Goal: Task Accomplishment & Management: Manage account settings

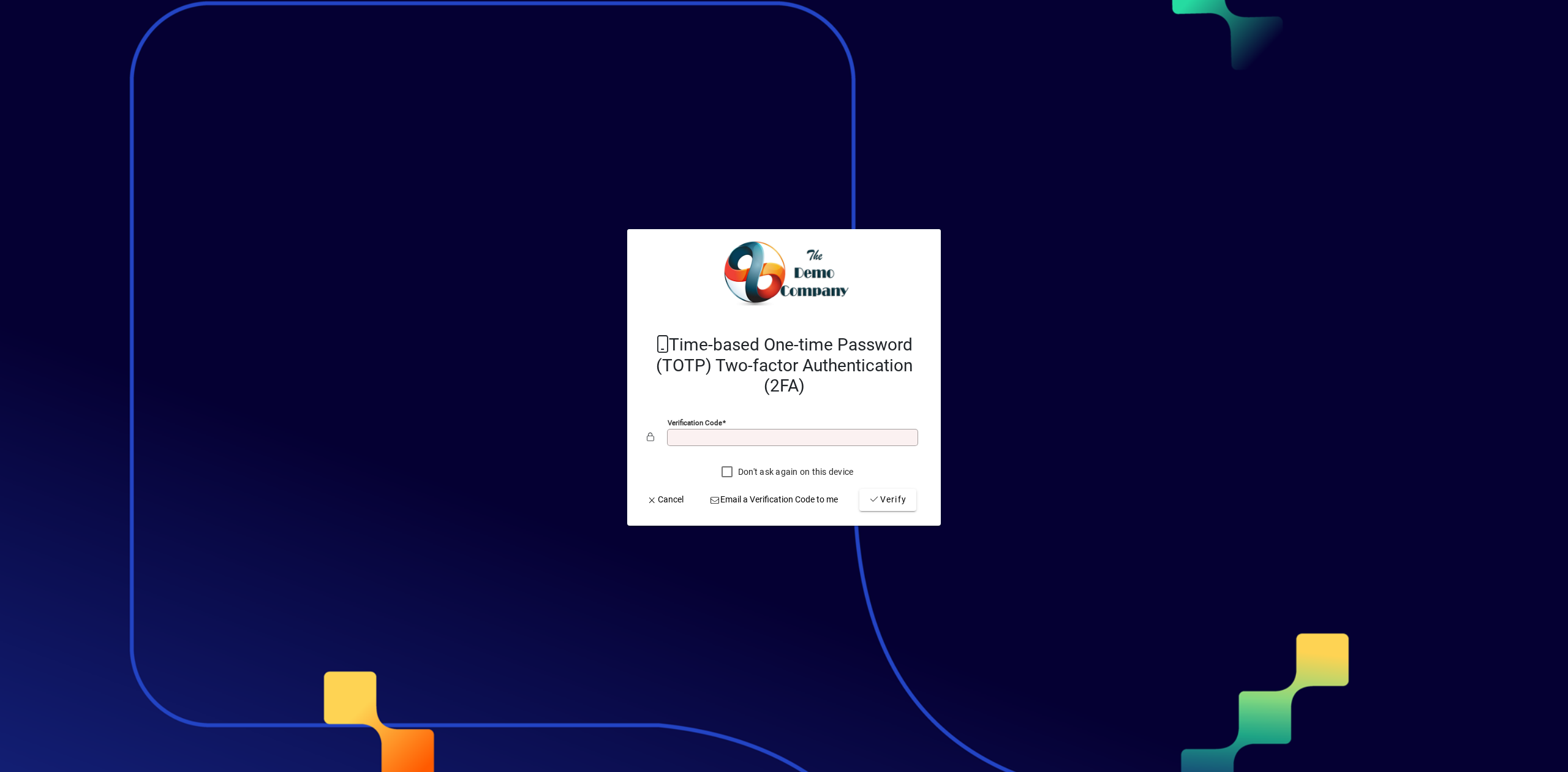
click at [753, 436] on input "Verification code" at bounding box center [794, 437] width 247 height 10
drag, startPoint x: 1130, startPoint y: 442, endPoint x: 968, endPoint y: 436, distance: 162.1
click at [1130, 442] on div at bounding box center [784, 386] width 1568 height 772
click at [748, 432] on input "Verification code" at bounding box center [794, 437] width 247 height 10
click at [1061, 284] on div at bounding box center [784, 386] width 1568 height 772
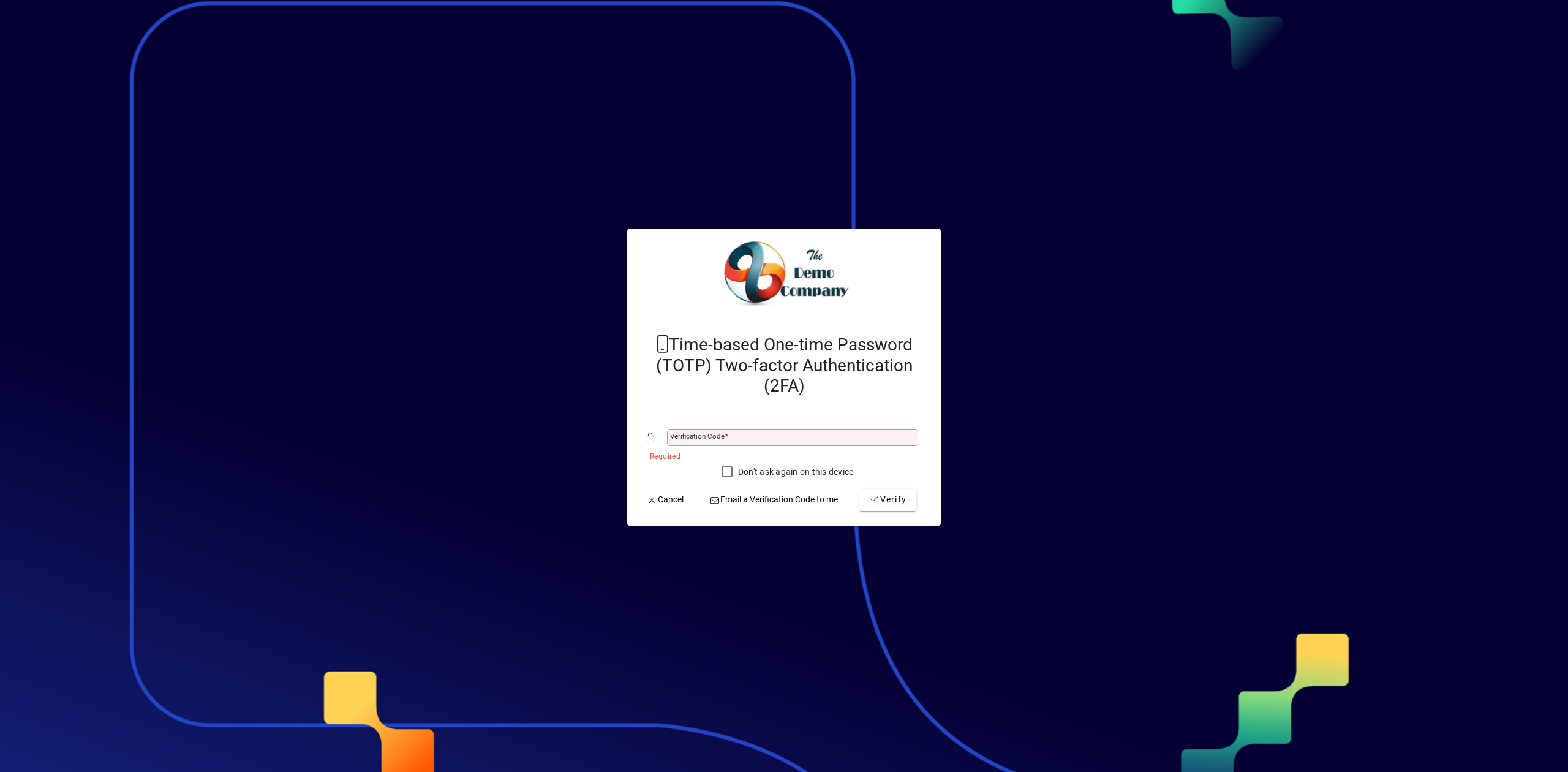
click at [765, 429] on div "Verification code" at bounding box center [792, 437] width 251 height 17
type input "******"
click at [888, 500] on span "Verify" at bounding box center [888, 500] width 38 height 13
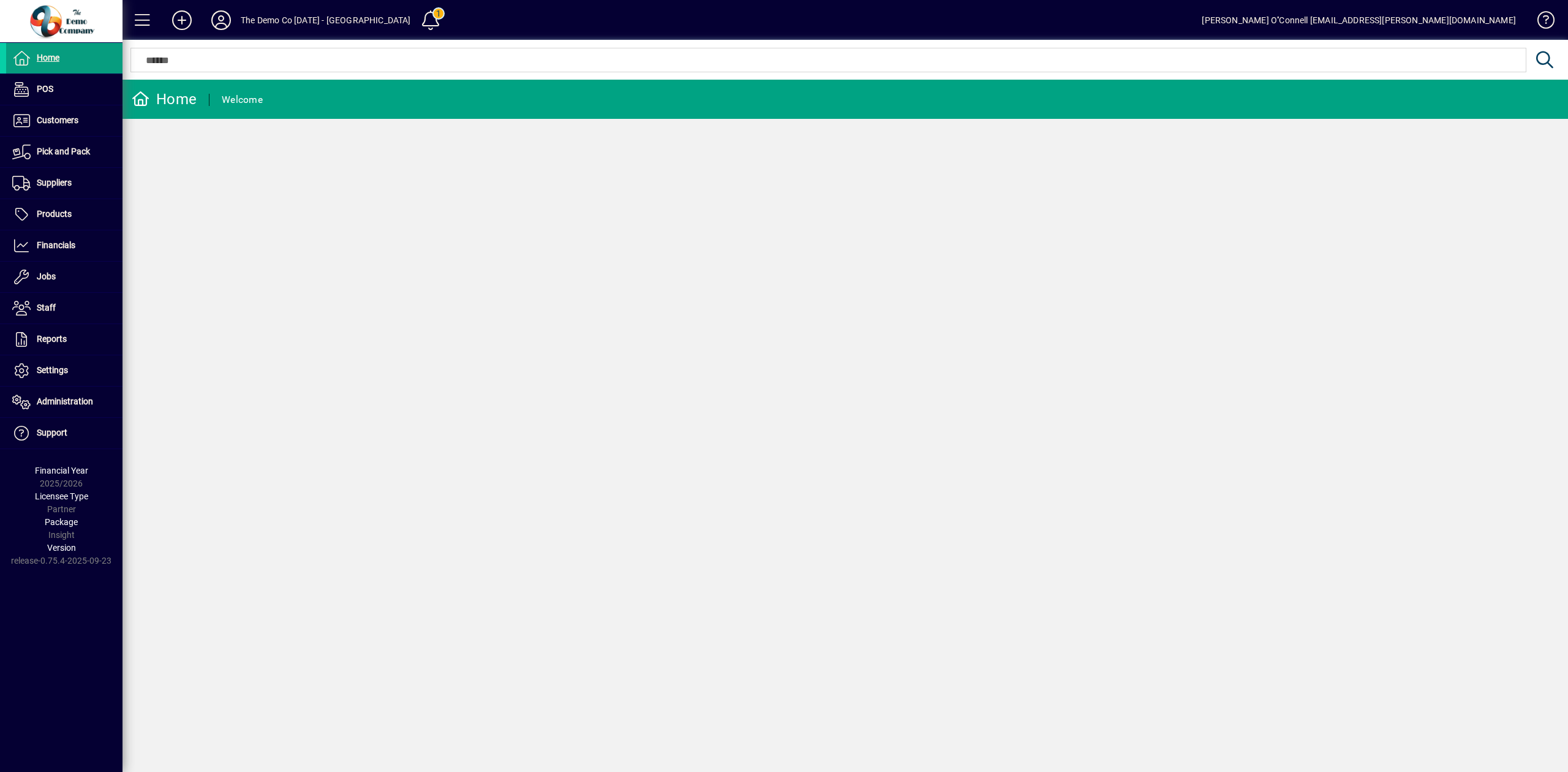
click at [703, 244] on div "Home Welcome" at bounding box center [845, 426] width 1445 height 692
click at [685, 268] on div "Home Welcome" at bounding box center [845, 426] width 1445 height 692
click at [53, 187] on span "Suppliers" at bounding box center [54, 182] width 35 height 10
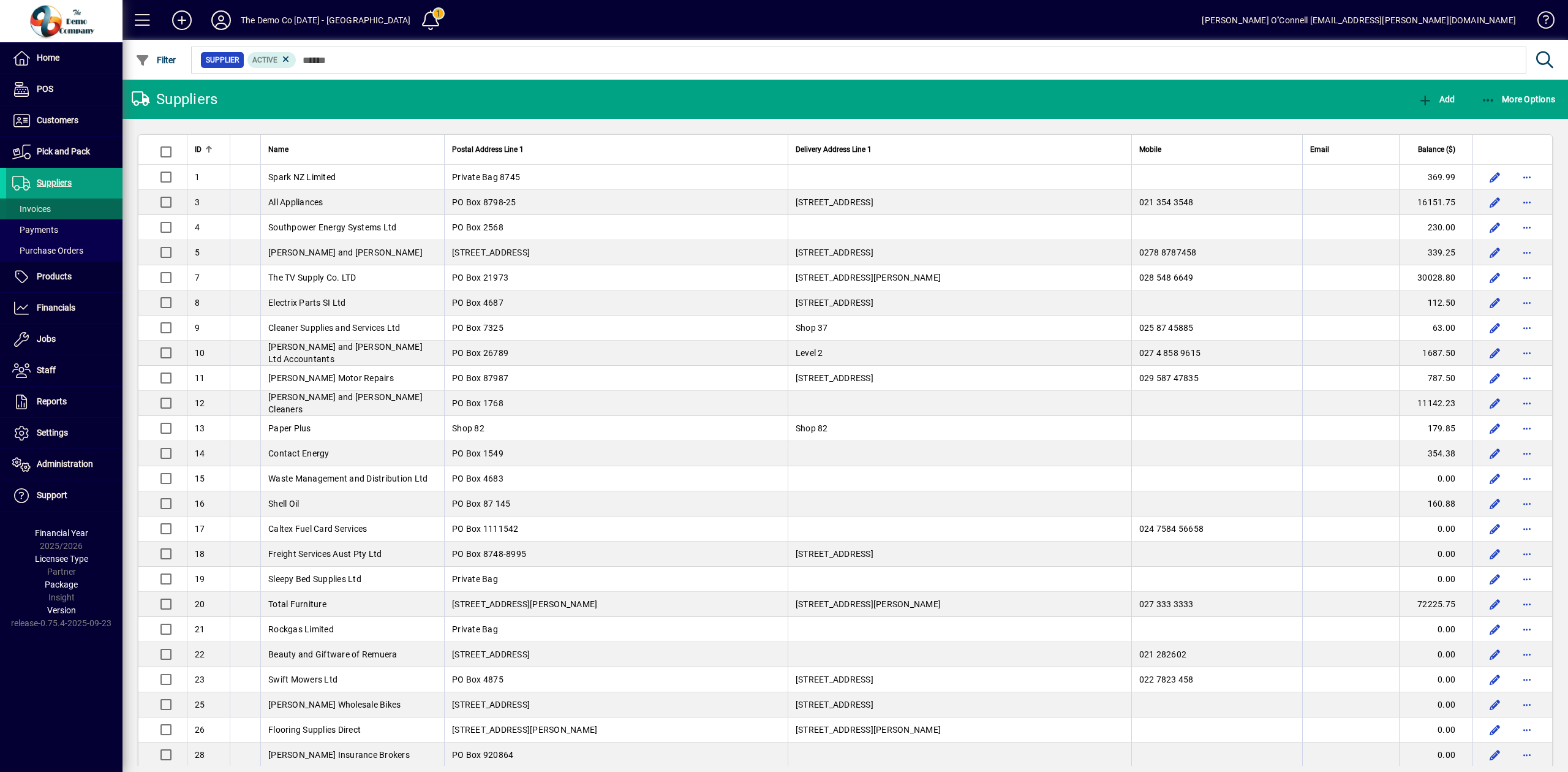
click at [35, 213] on span "Invoices" at bounding box center [32, 208] width 39 height 10
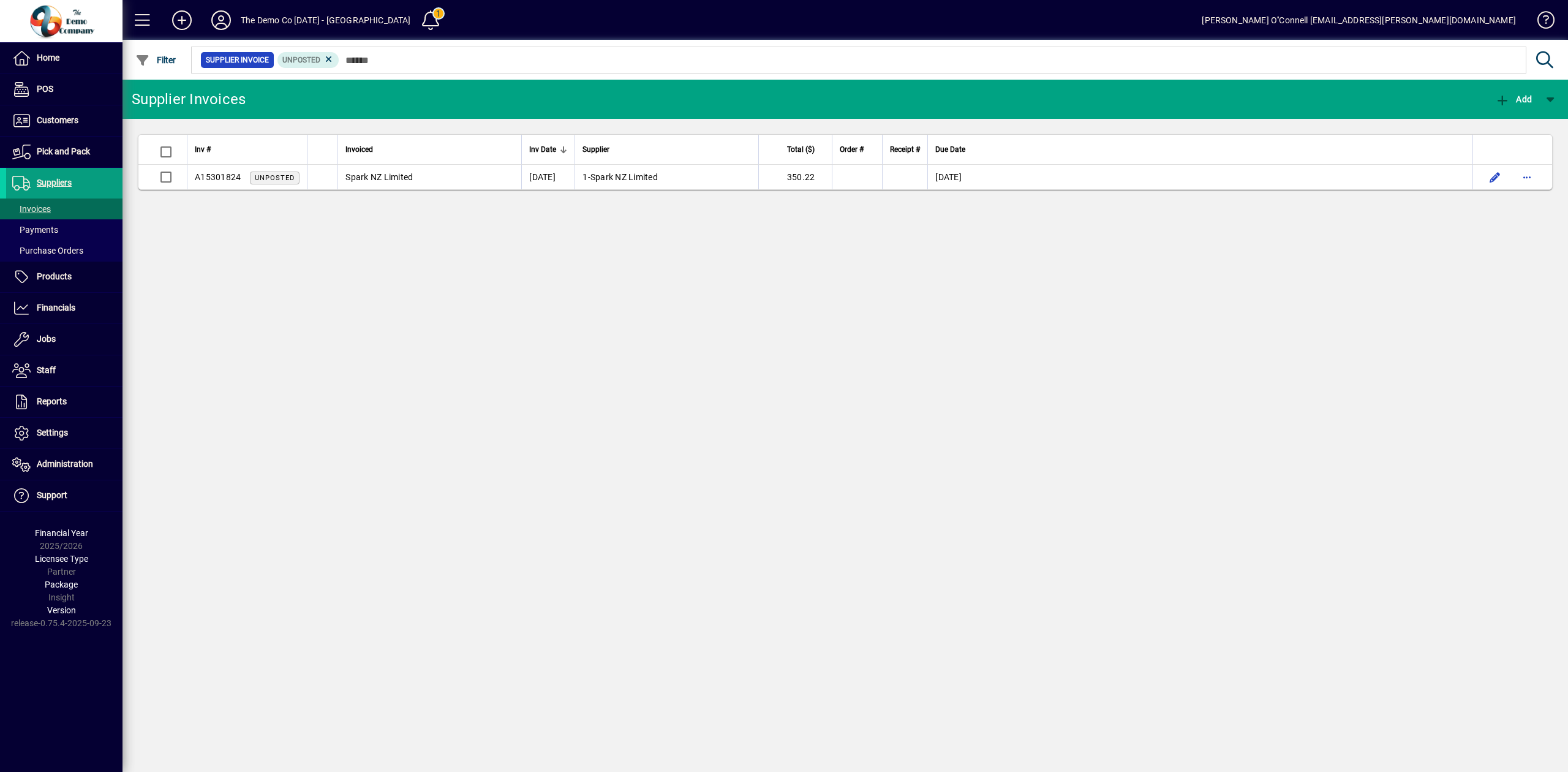
click at [424, 283] on div "Supplier Invoices Add Inv # Invoiced Inv Date Supplier Total ($) Order # Receip…" at bounding box center [845, 426] width 1445 height 692
click at [56, 231] on span "Payments" at bounding box center [36, 229] width 46 height 10
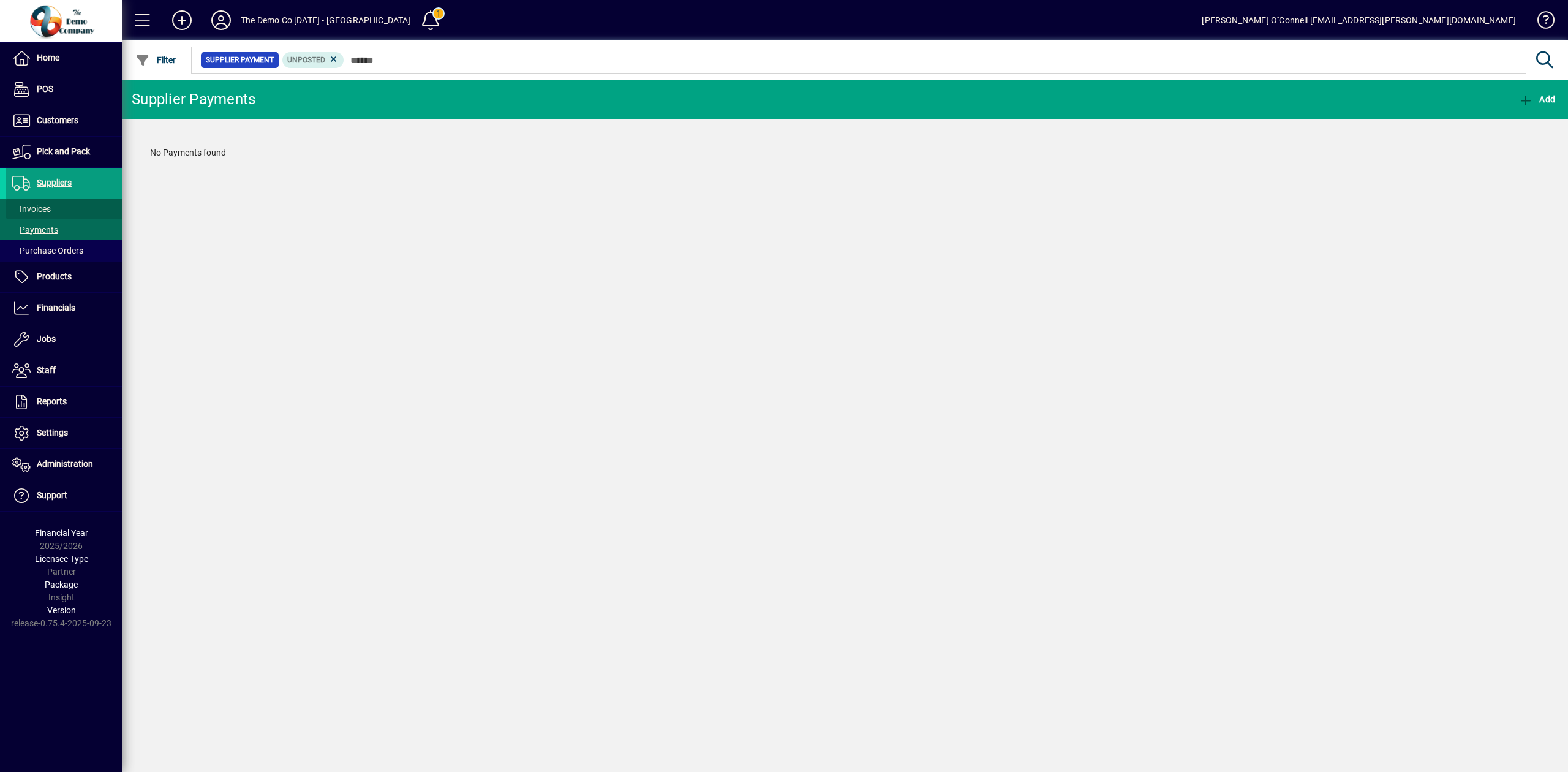
click at [36, 206] on span "Invoices" at bounding box center [32, 208] width 39 height 10
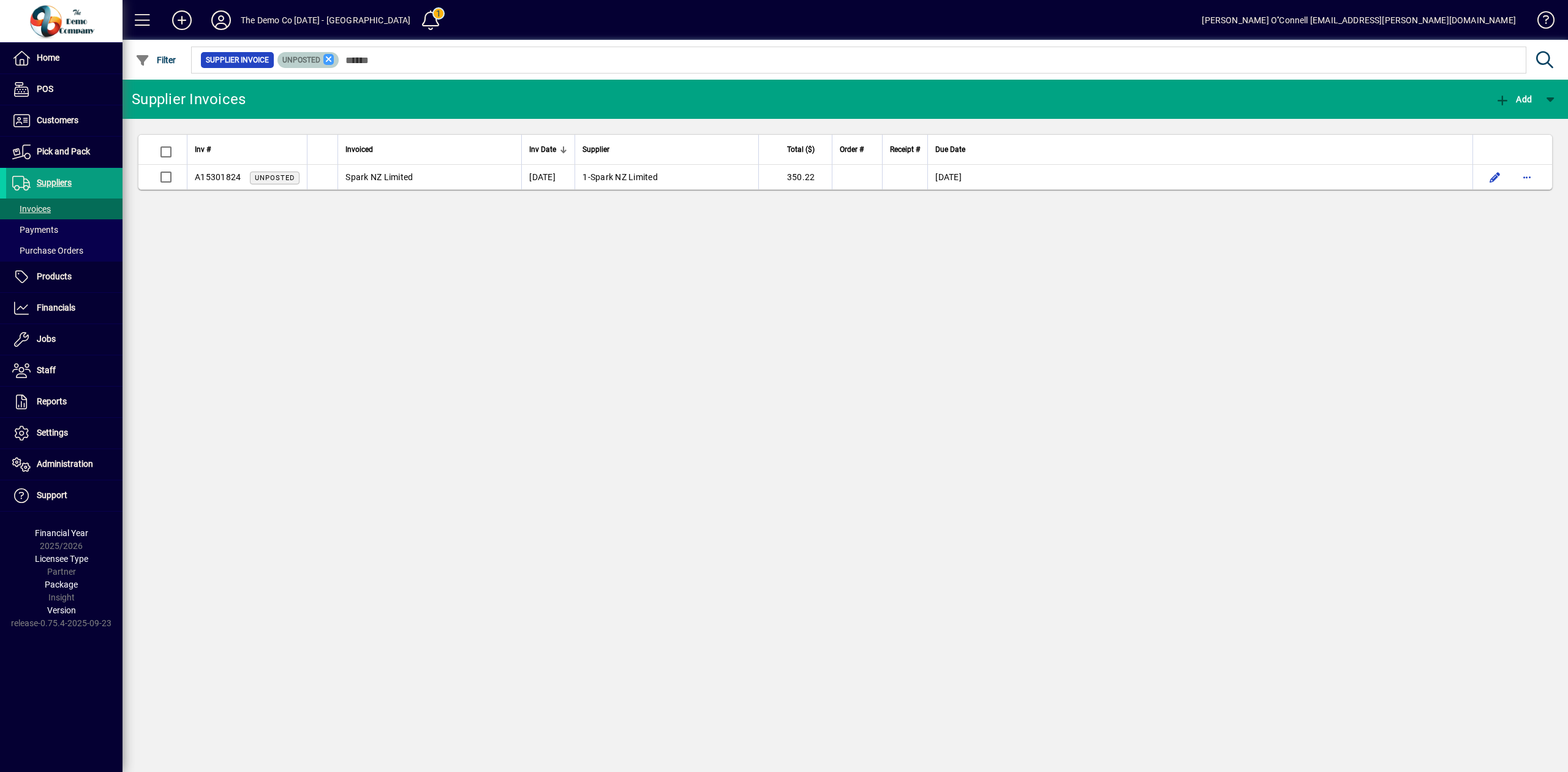
click at [327, 56] on icon at bounding box center [329, 59] width 11 height 11
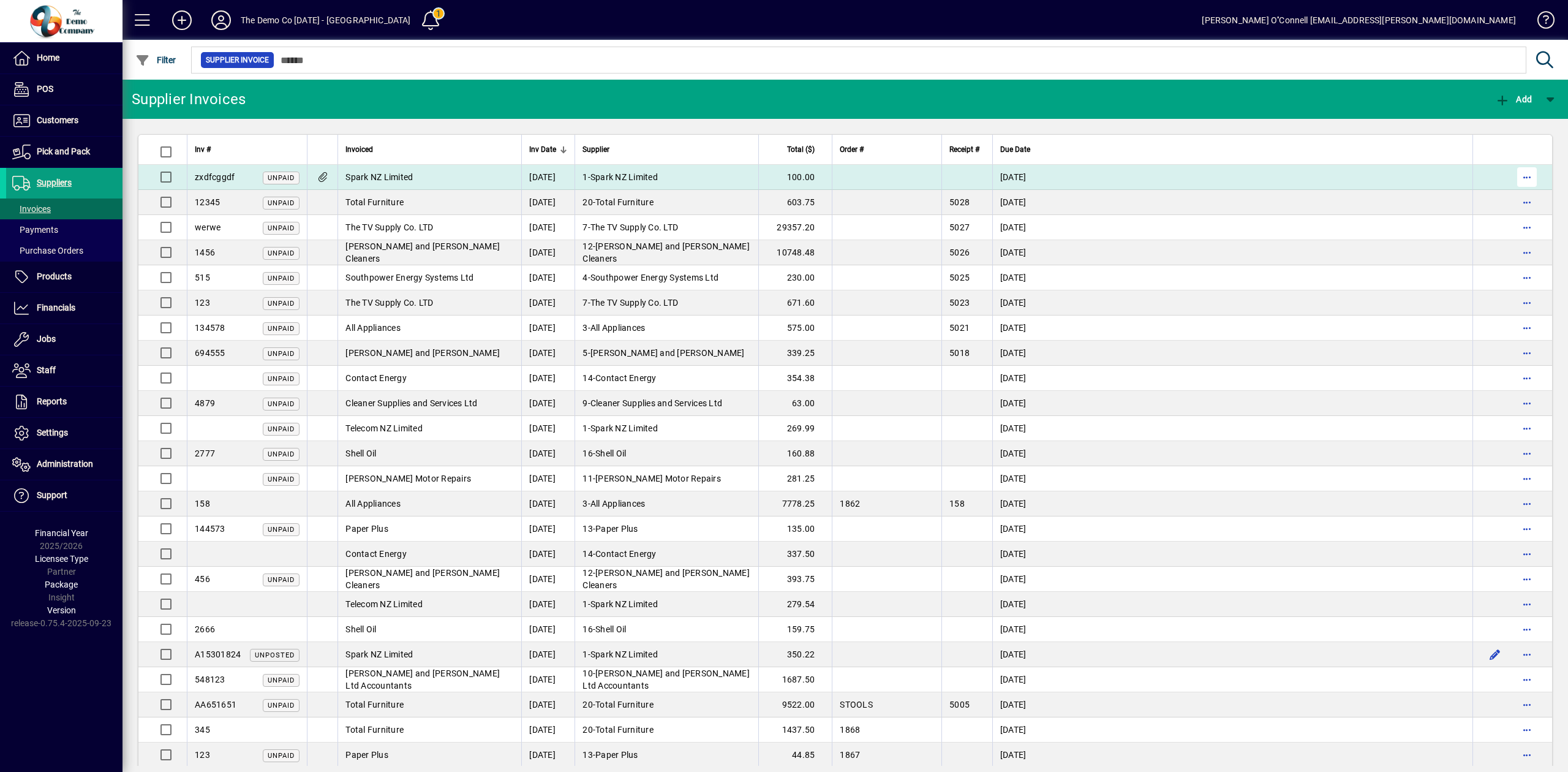
click at [1518, 177] on span "button" at bounding box center [1526, 177] width 30 height 30
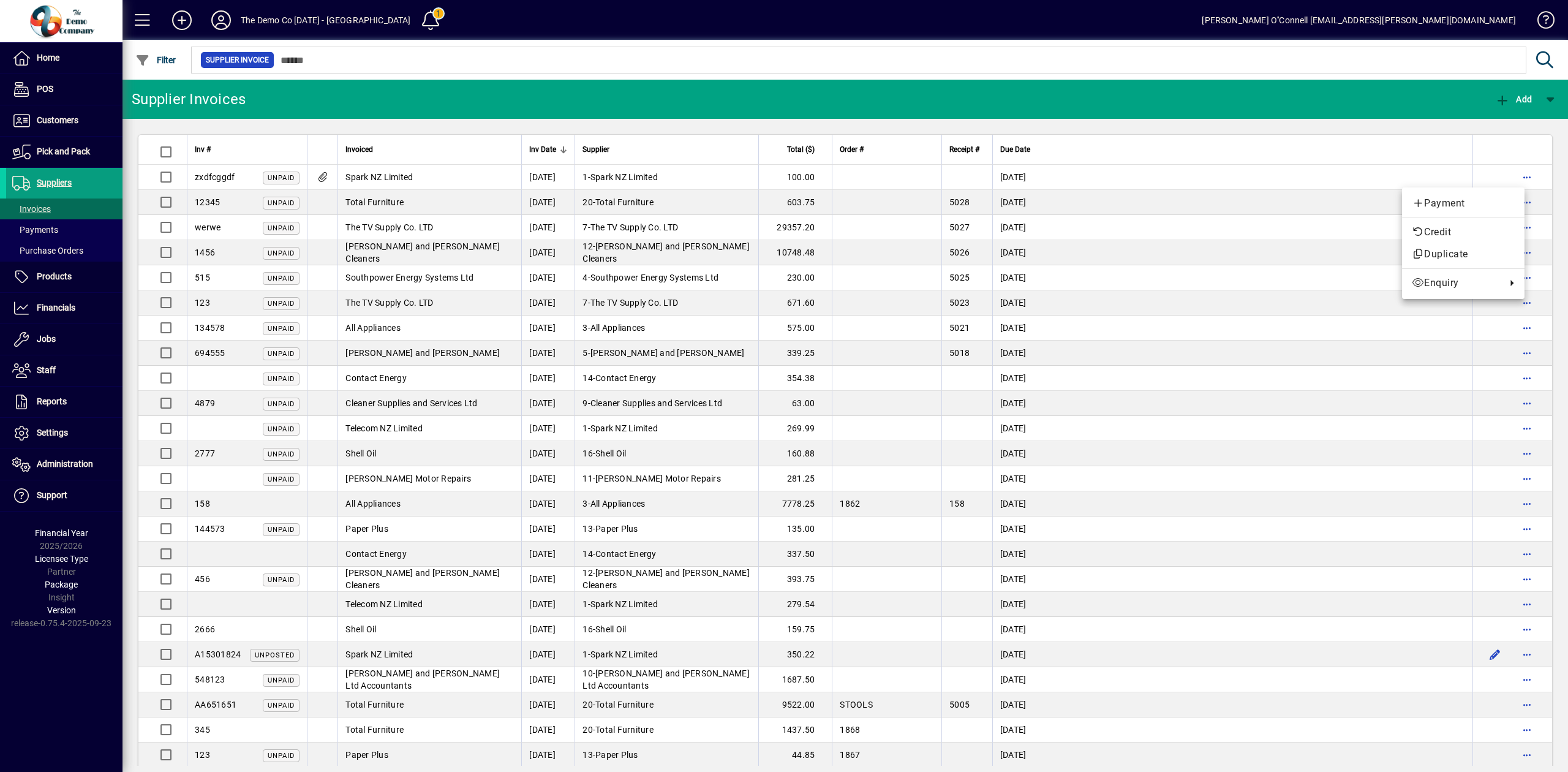
click at [1194, 196] on div at bounding box center [784, 386] width 1568 height 772
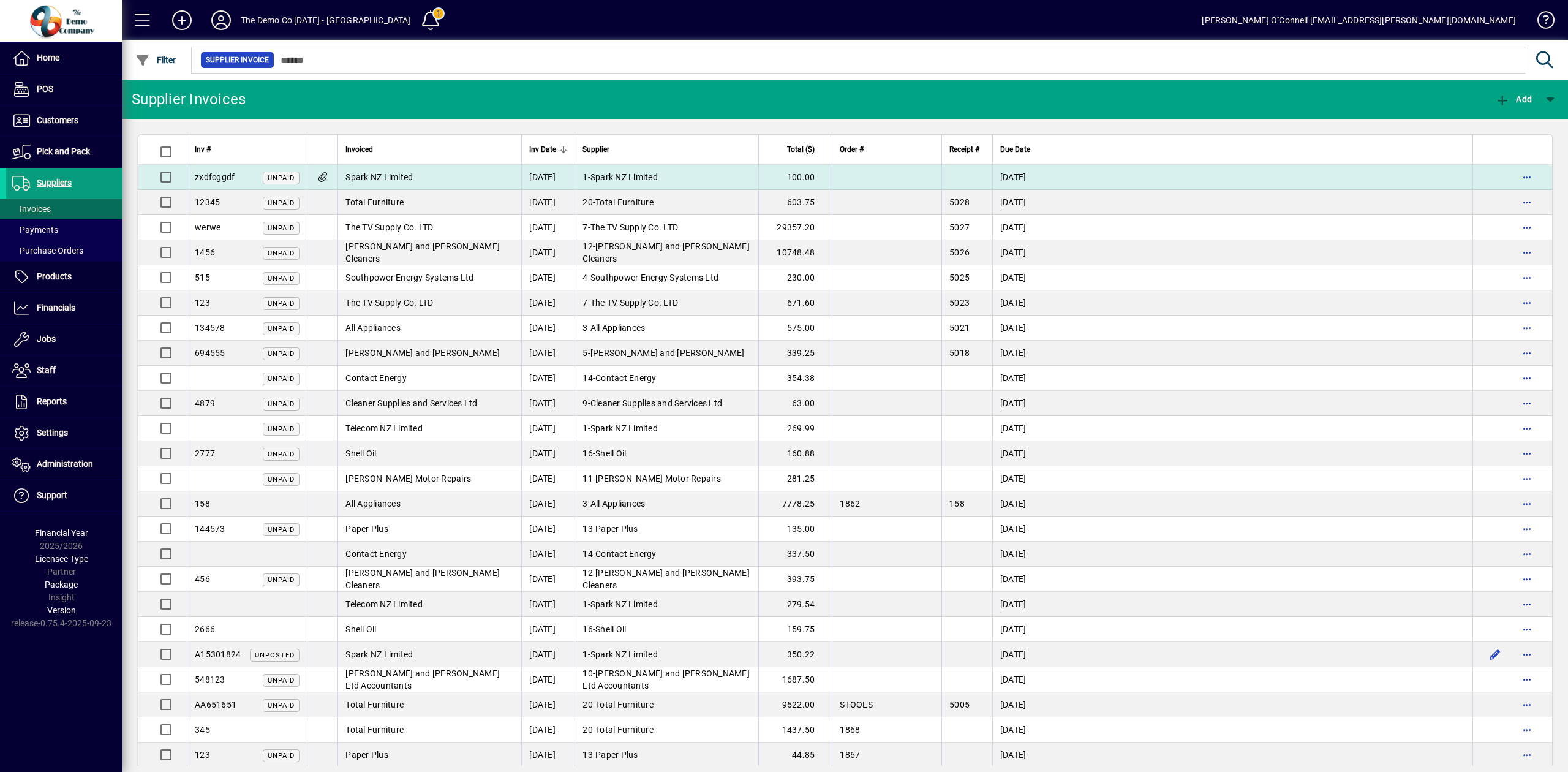
click at [1149, 165] on td "18/04/2025" at bounding box center [1232, 177] width 480 height 25
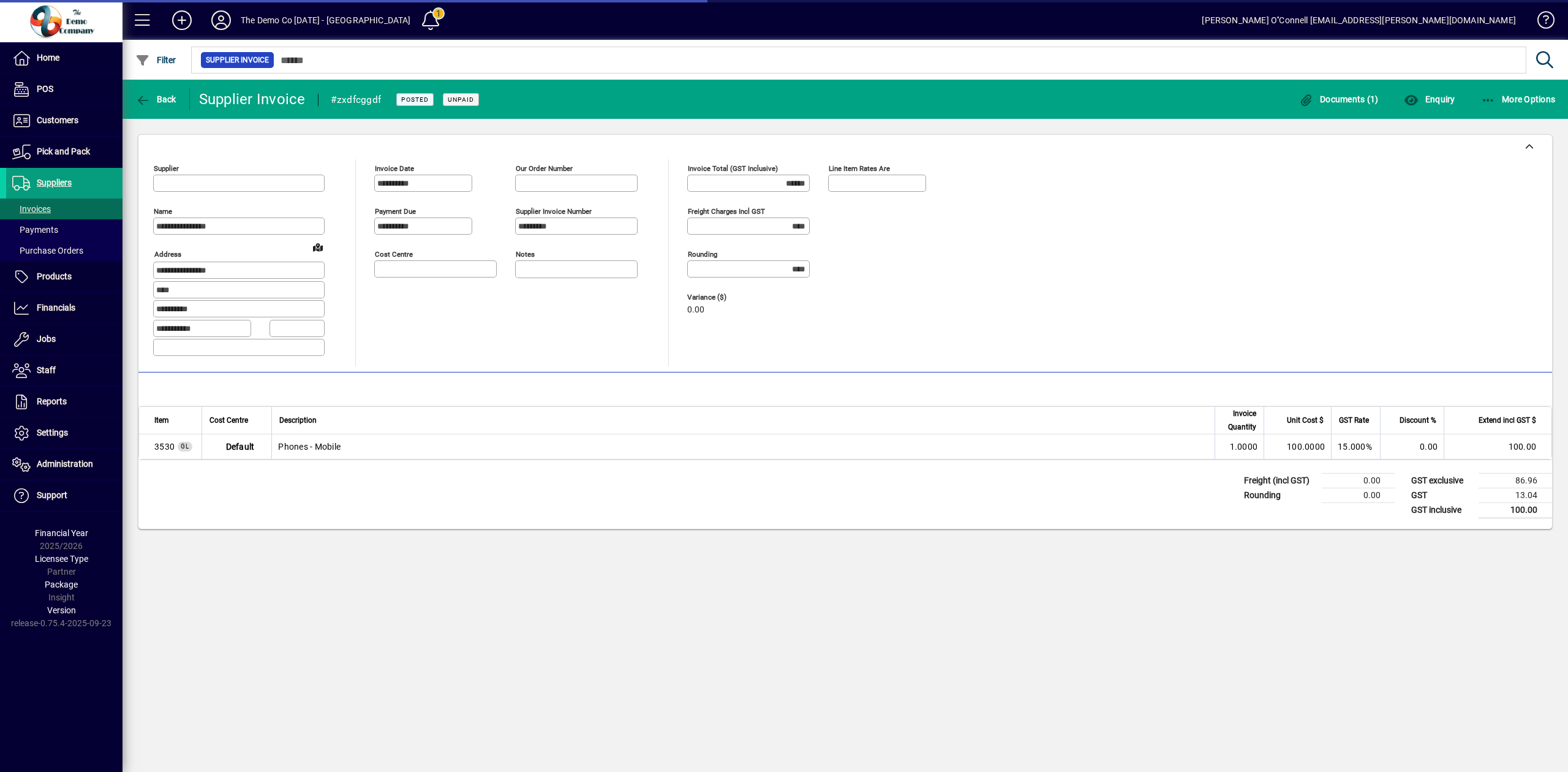
type input "*******"
type input "**********"
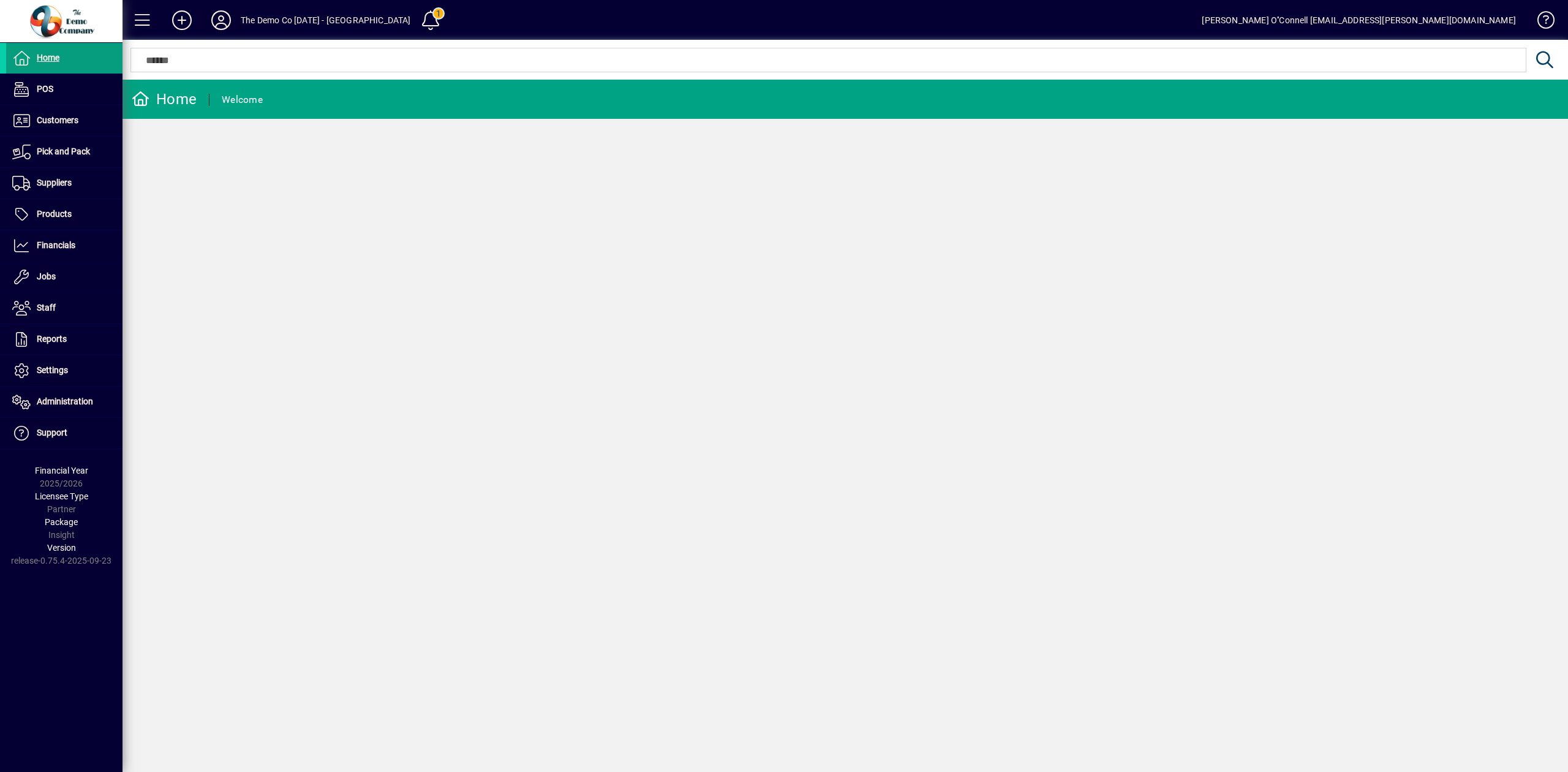
click at [218, 26] on icon at bounding box center [221, 20] width 24 height 20
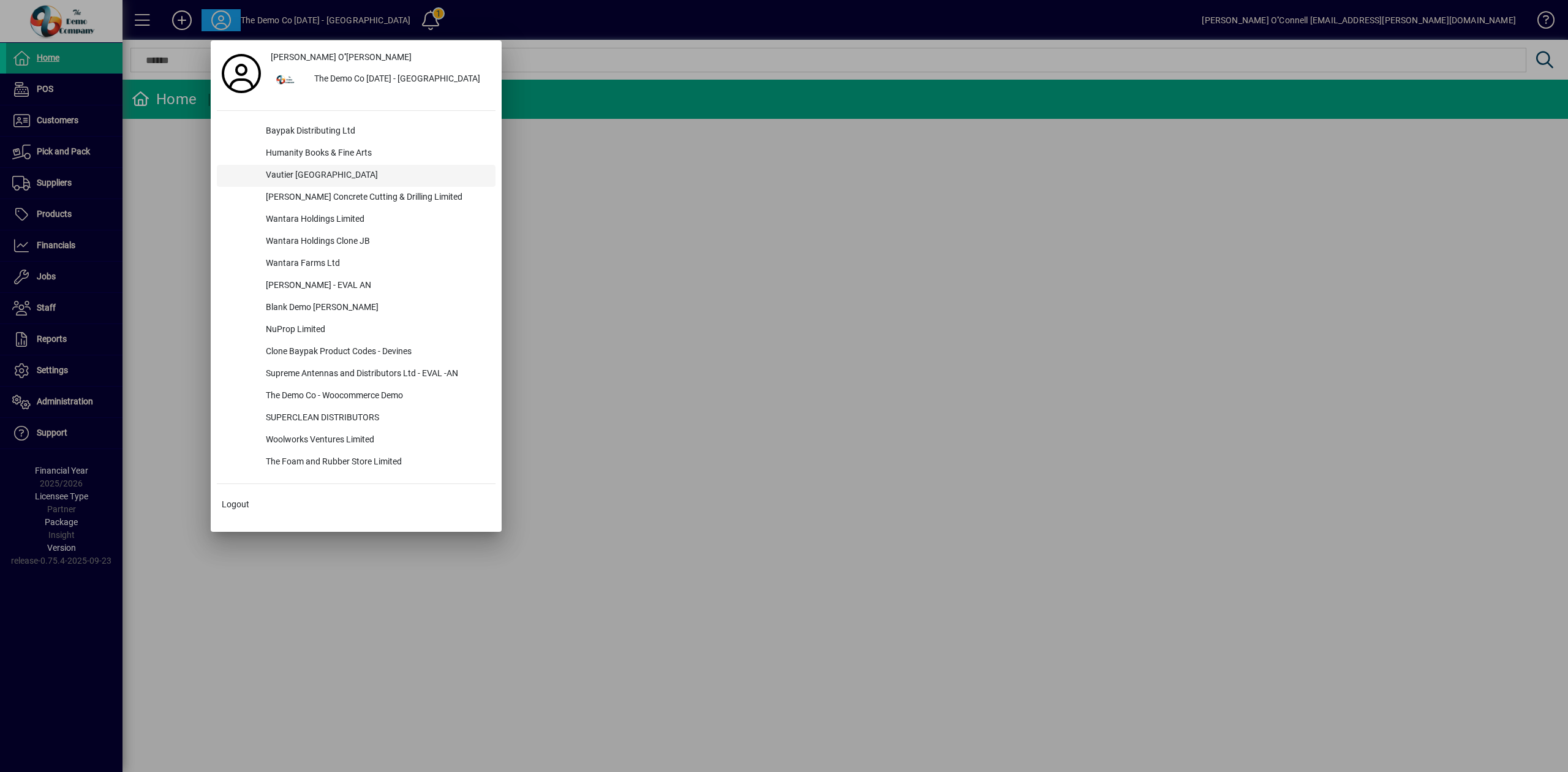
click at [314, 169] on div "Vautier [GEOGRAPHIC_DATA]" at bounding box center [375, 175] width 239 height 22
